Goal: Check status: Check status

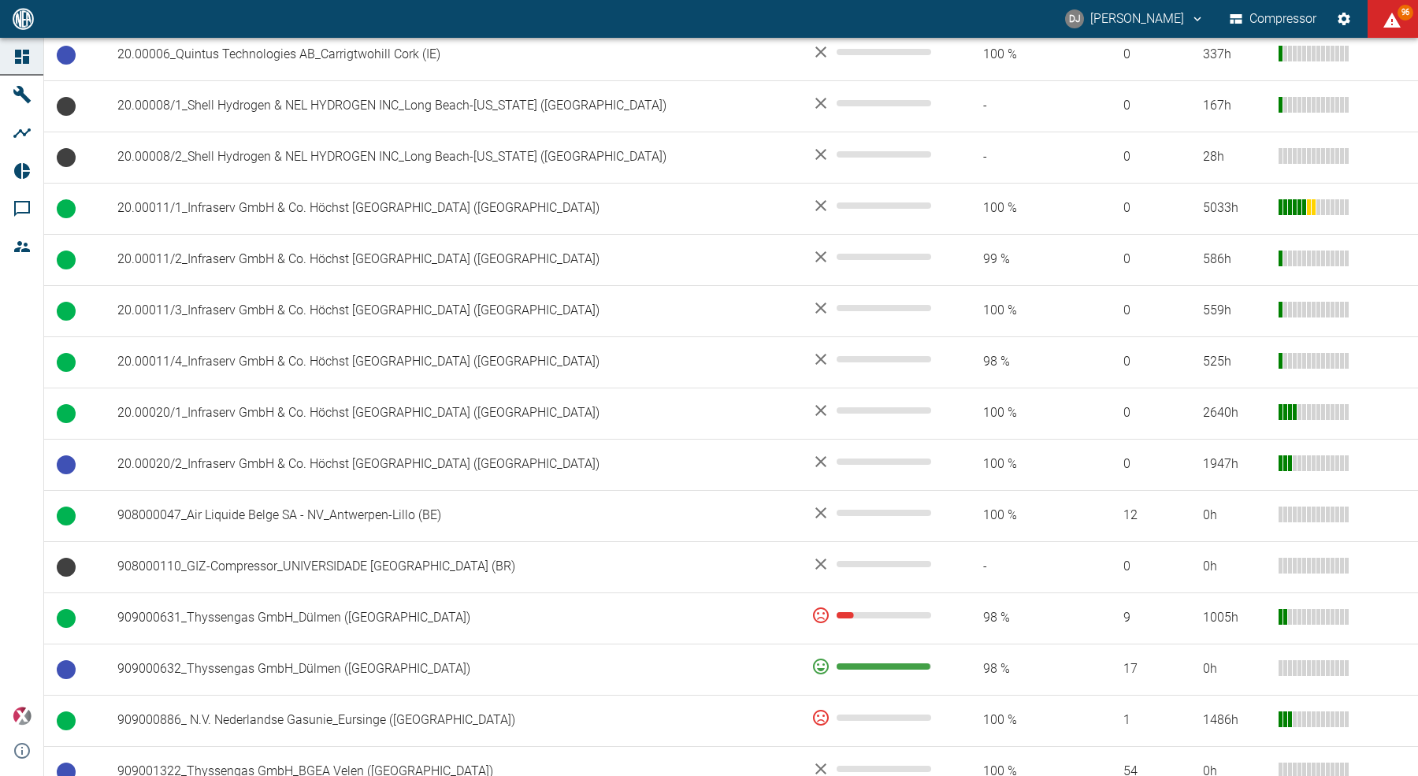
scroll to position [833, 0]
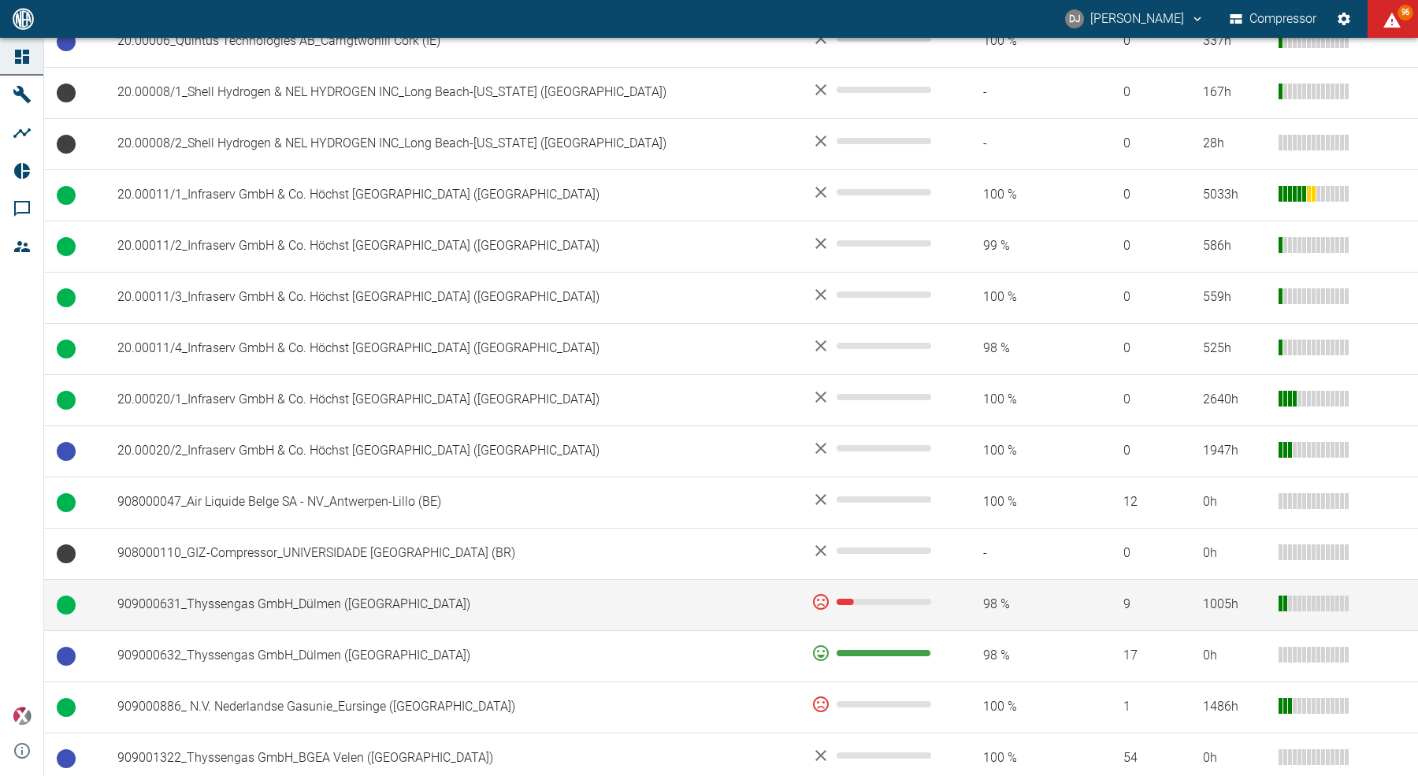
click at [311, 598] on td "909000631_Thyssengas GmbH_Dülmen ([GEOGRAPHIC_DATA])" at bounding box center [452, 604] width 694 height 51
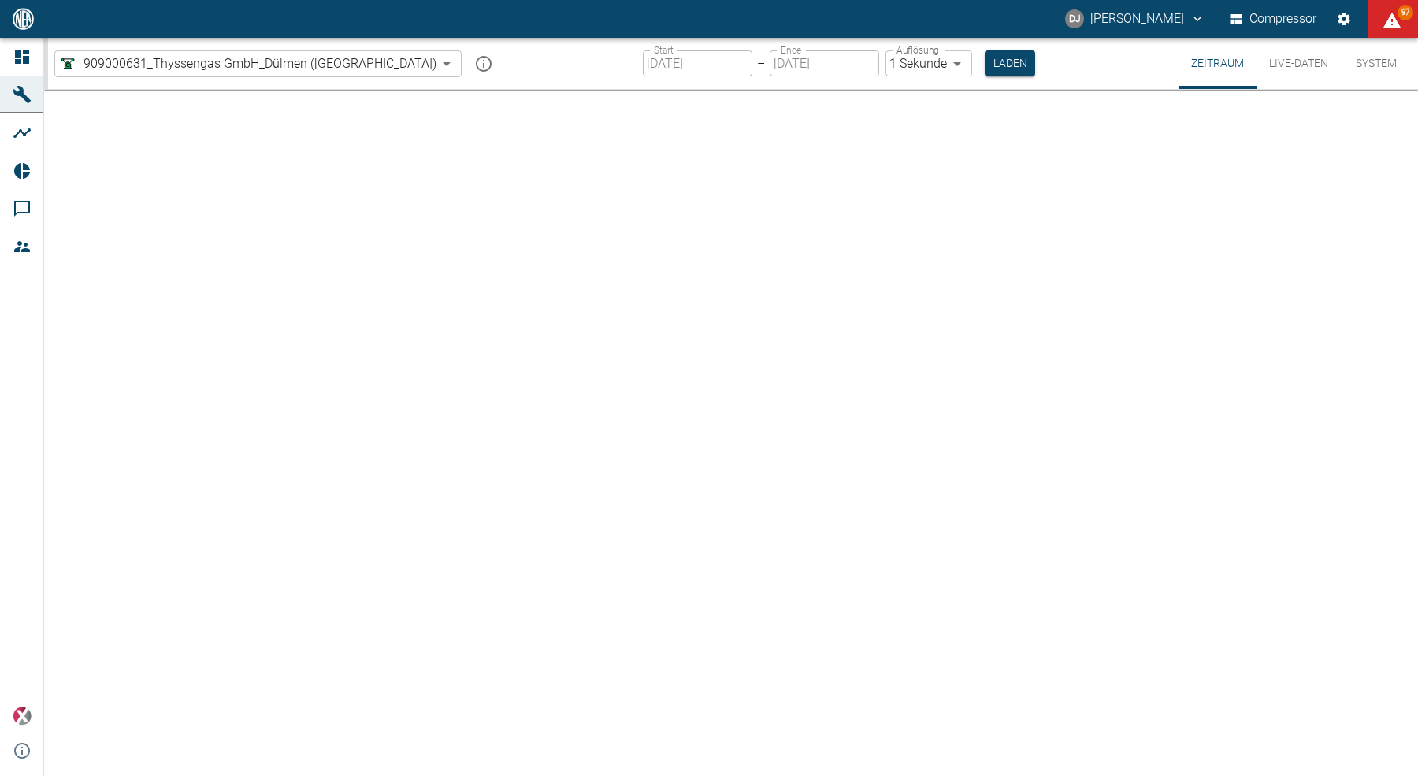
type input "2min"
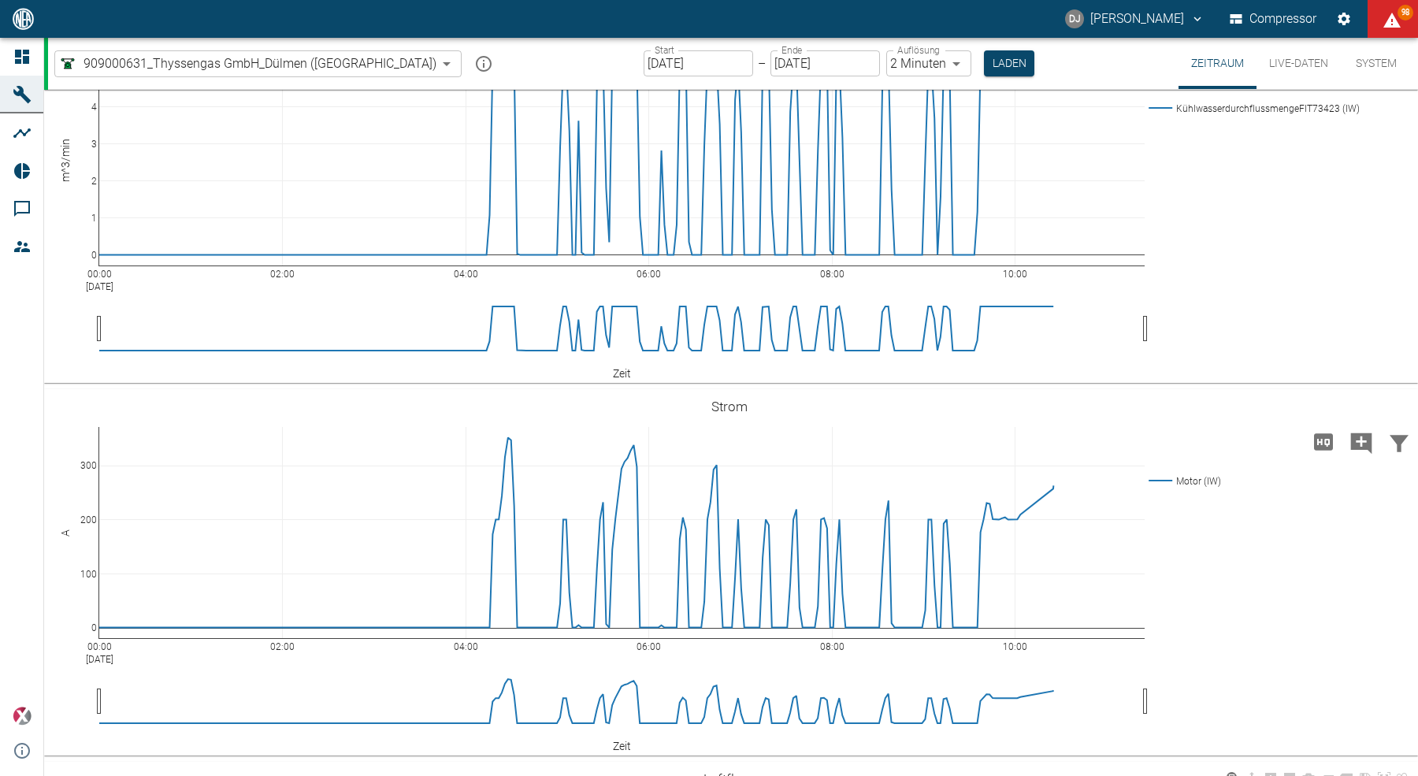
scroll to position [3809, 0]
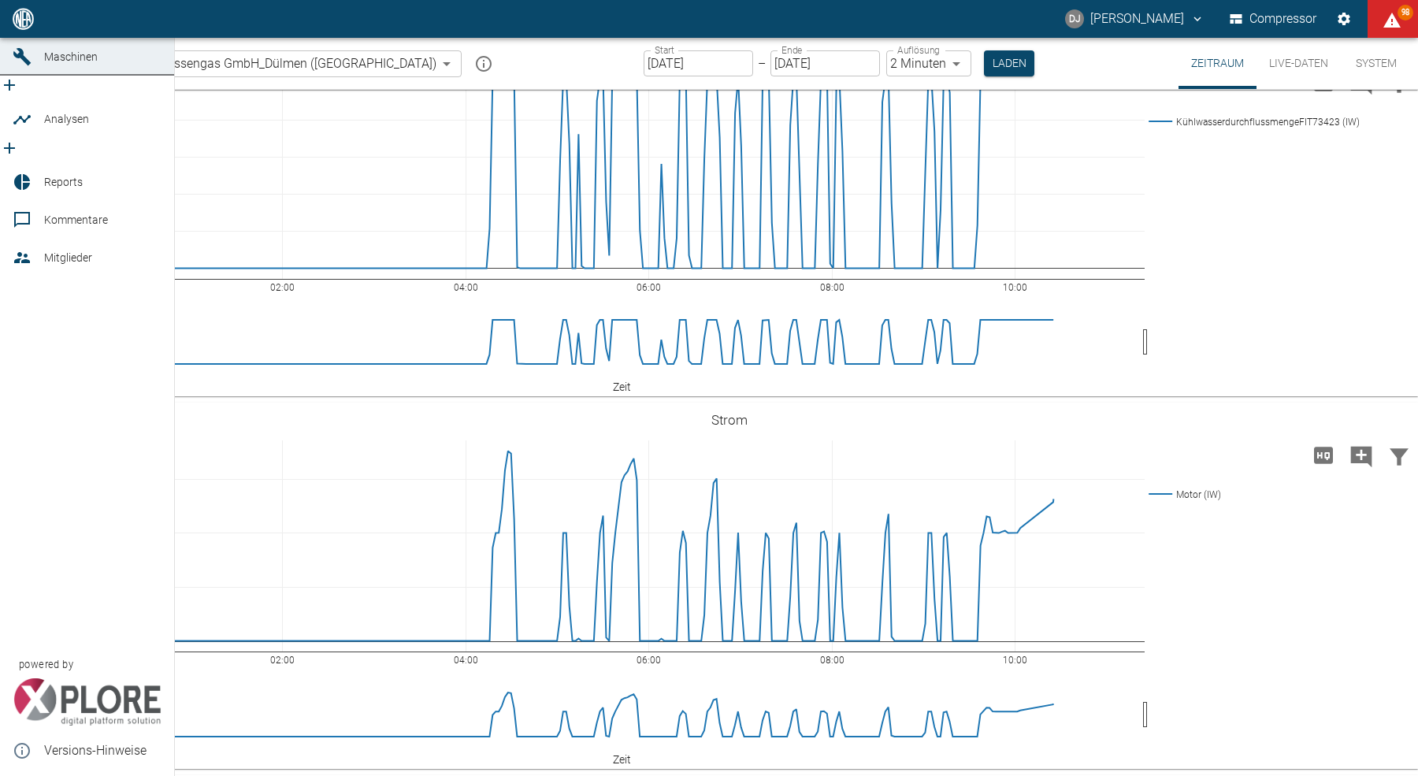
click at [9, 38] on link "Dashboard" at bounding box center [87, 19] width 174 height 38
